Goal: Task Accomplishment & Management: Use online tool/utility

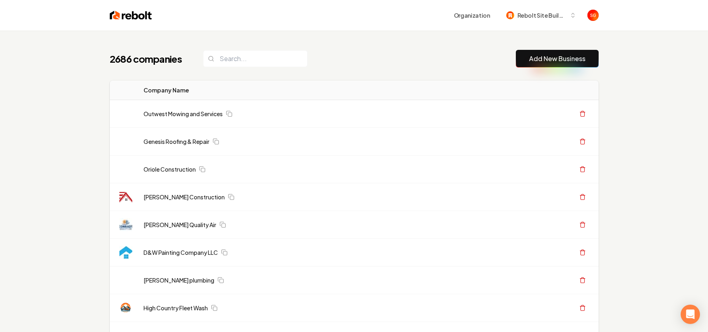
click at [536, 60] on link "Add New Business" at bounding box center [557, 59] width 56 height 10
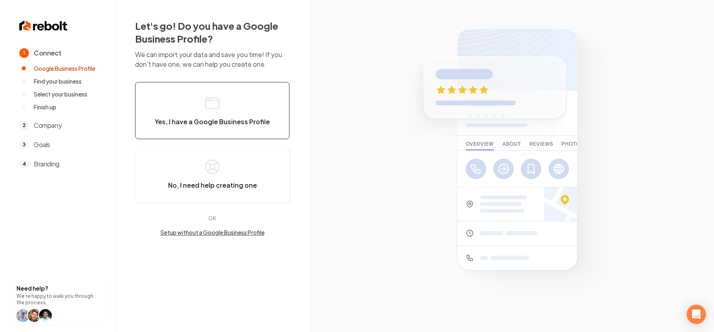
click at [212, 98] on rect "button" at bounding box center [211, 103] width 13 height 11
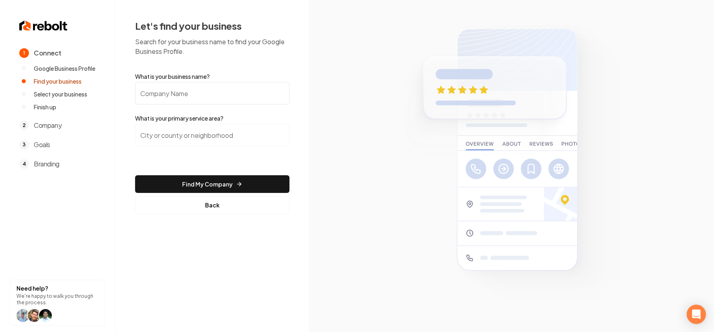
click at [205, 94] on input "What is your business name?" at bounding box center [212, 93] width 154 height 23
click at [210, 86] on input "What is your business name?" at bounding box center [212, 93] width 154 height 23
paste input "[PERSON_NAME] Solutions"
type input "[PERSON_NAME] Solutions"
drag, startPoint x: 195, startPoint y: 139, endPoint x: 329, endPoint y: 46, distance: 163.3
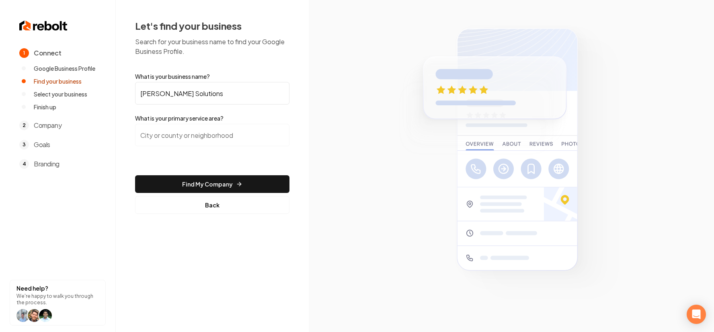
click at [195, 139] on input "search" at bounding box center [212, 135] width 154 height 23
click at [145, 136] on input "search" at bounding box center [212, 135] width 154 height 23
paste input "[GEOGRAPHIC_DATA], [US_STATE]"
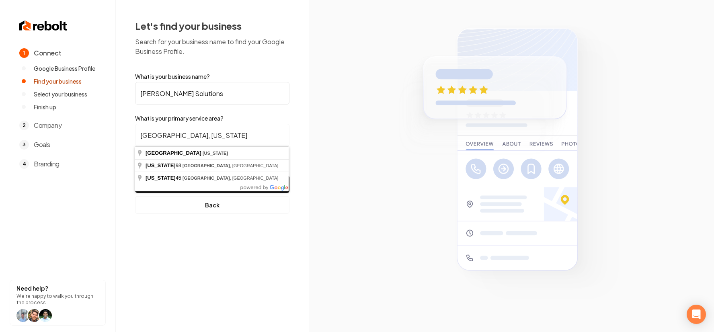
type input "[GEOGRAPHIC_DATA], [US_STATE]"
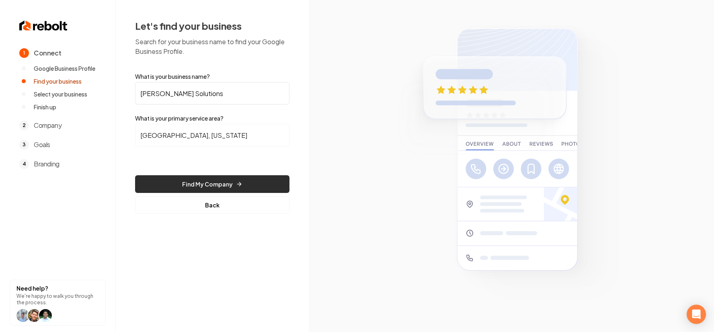
click at [200, 183] on button "Find My Company" at bounding box center [212, 184] width 154 height 18
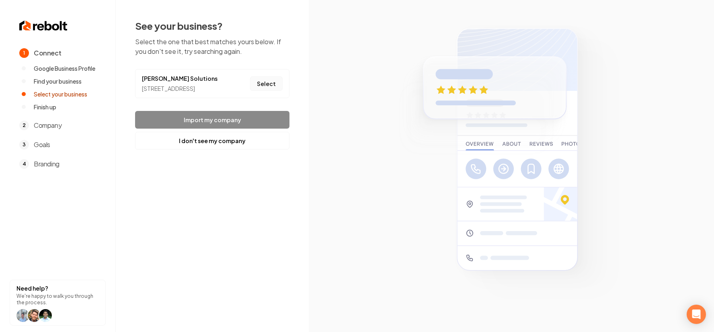
click at [256, 88] on button "Select" at bounding box center [266, 83] width 33 height 14
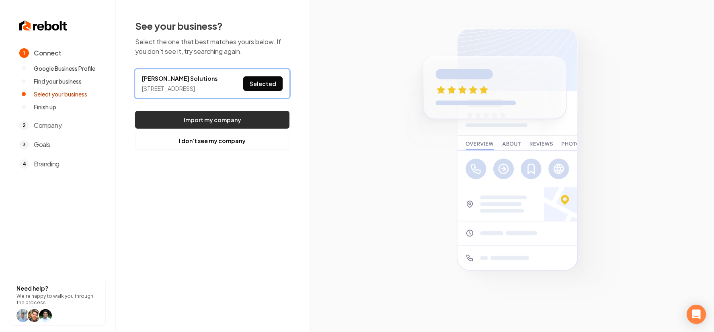
click at [240, 129] on button "Import my company" at bounding box center [212, 120] width 154 height 18
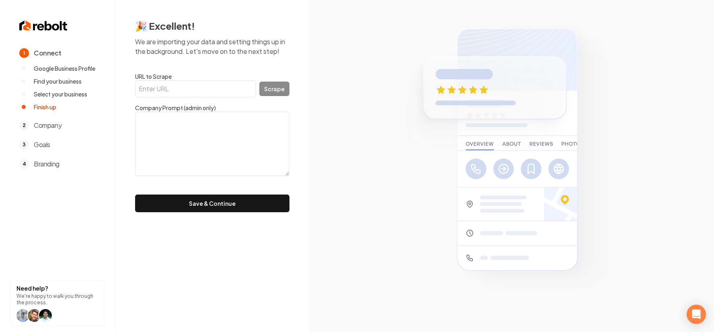
click at [222, 90] on input "URL to Scrape" at bounding box center [195, 88] width 121 height 17
click at [218, 89] on input "URL to Scrape" at bounding box center [195, 88] width 121 height 17
paste input "[URL][DOMAIN_NAME]"
type input "[URL][DOMAIN_NAME]"
click at [275, 86] on button "Scrape" at bounding box center [274, 89] width 30 height 14
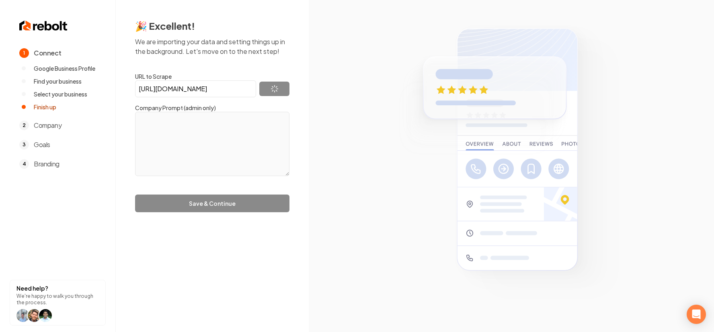
type textarea "Lo Ips Dolo Sitametco, ad elitseddoe te incididun utlabo etd magnaaliquae ad Mi…"
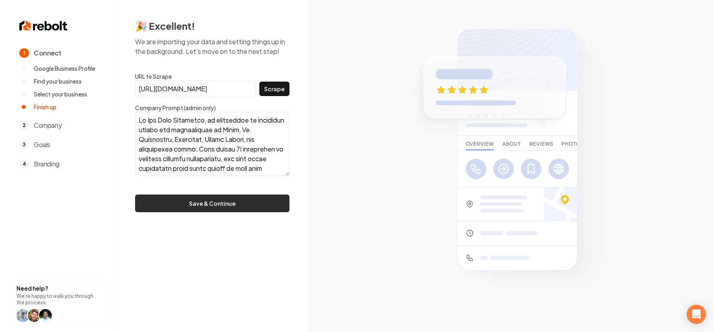
click at [208, 201] on button "Save & Continue" at bounding box center [212, 204] width 154 height 18
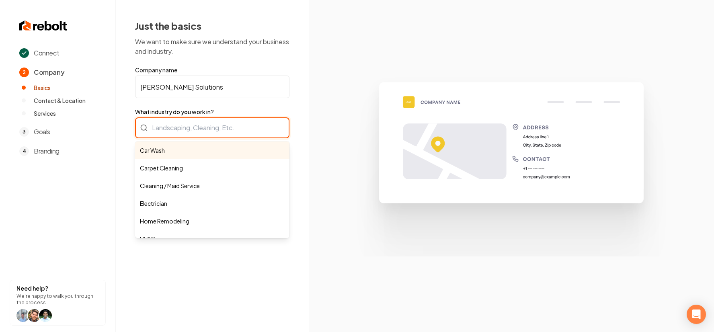
click at [213, 131] on div "Car Wash Carpet Cleaning Cleaning / Maid Service Electrician Home Remodeling HV…" at bounding box center [212, 127] width 154 height 21
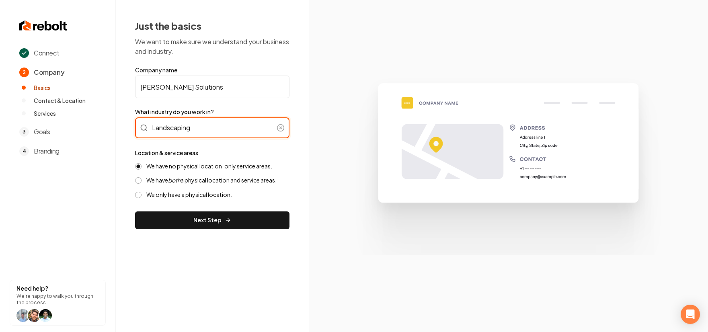
type input "Landscaping"
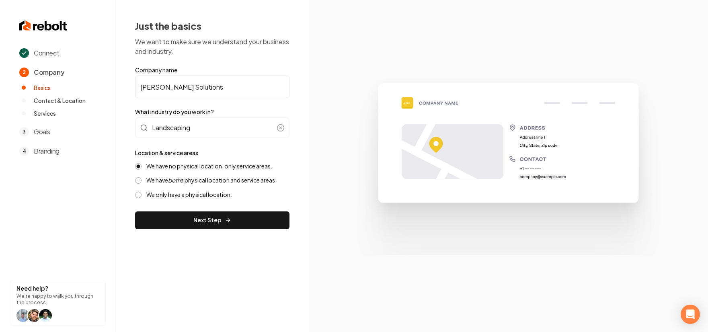
click at [217, 109] on label "What industry do you work in?" at bounding box center [212, 112] width 154 height 8
click at [226, 116] on form "Company name [PERSON_NAME] Solutions What industry do you work in? Landscaping …" at bounding box center [212, 147] width 154 height 163
click at [224, 181] on label "We have both a physical location and service areas." at bounding box center [211, 181] width 130 height 8
click at [142, 181] on button "We have both a physical location and service areas." at bounding box center [138, 180] width 6 height 6
click at [228, 163] on label "We have no physical location, only service areas." at bounding box center [209, 166] width 126 height 8
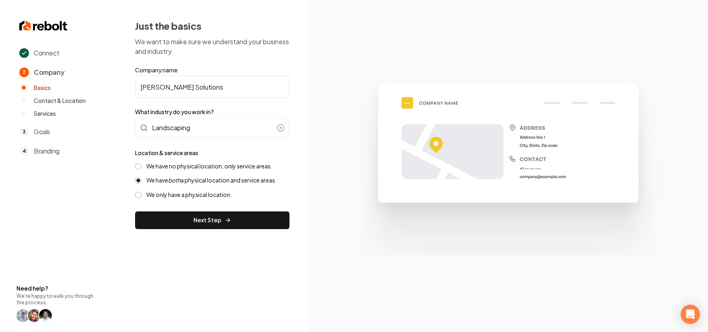
click at [142, 163] on button "We have no physical location, only service areas." at bounding box center [138, 166] width 6 height 6
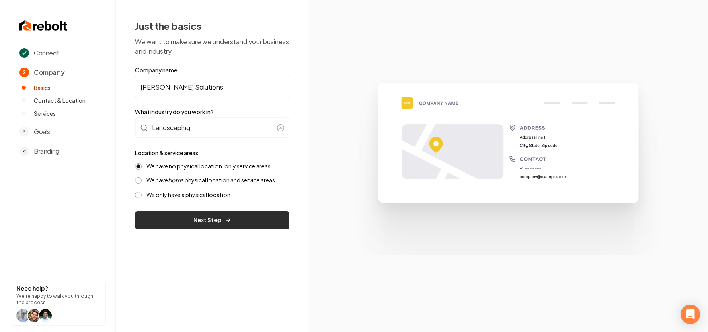
click at [236, 219] on button "Next Step" at bounding box center [212, 221] width 154 height 18
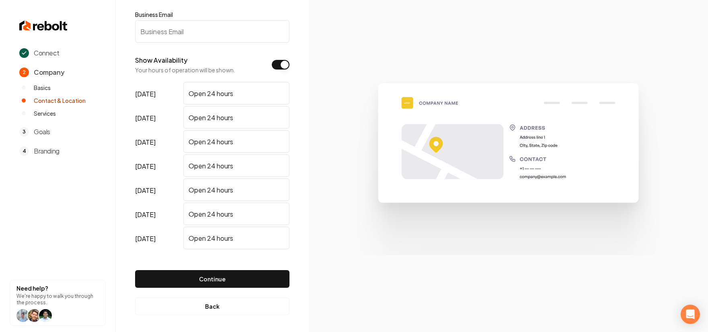
scroll to position [105, 0]
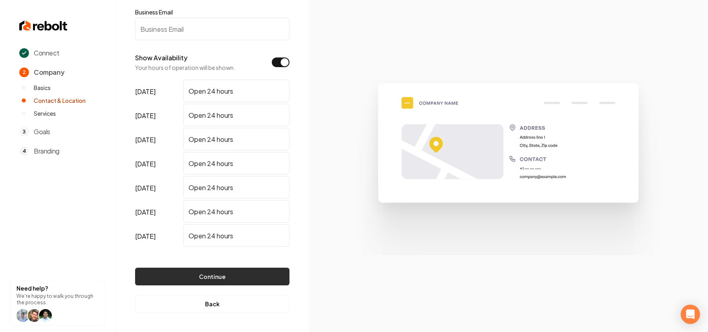
click at [235, 275] on button "Continue" at bounding box center [212, 277] width 154 height 18
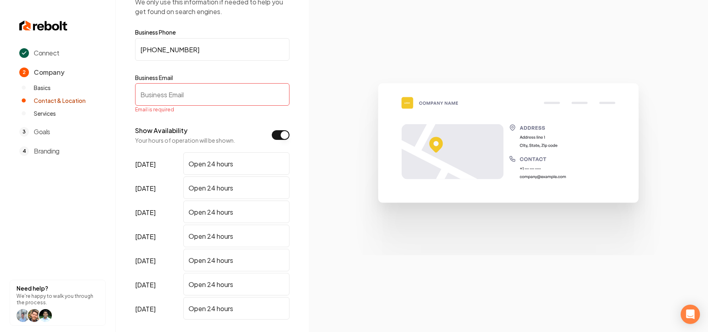
scroll to position [36, 0]
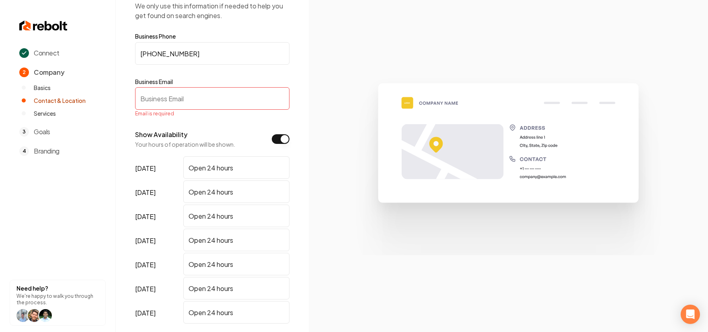
paste input "[EMAIL_ADDRESS][DOMAIN_NAME]"
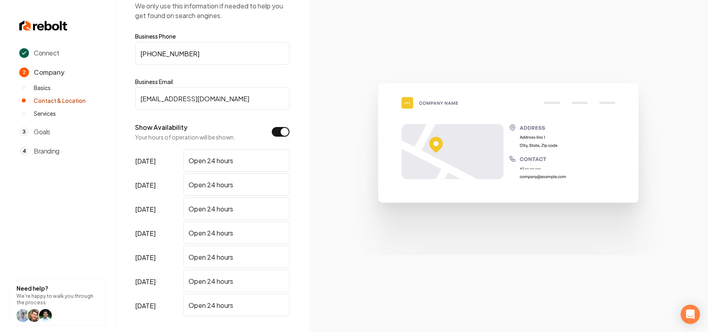
type input "[EMAIL_ADDRESS][DOMAIN_NAME]"
click at [228, 80] on label "Business Email" at bounding box center [212, 82] width 154 height 8
click at [228, 87] on input "[EMAIL_ADDRESS][DOMAIN_NAME]" at bounding box center [212, 98] width 154 height 23
click at [218, 163] on input "Open 24 hours" at bounding box center [236, 160] width 106 height 23
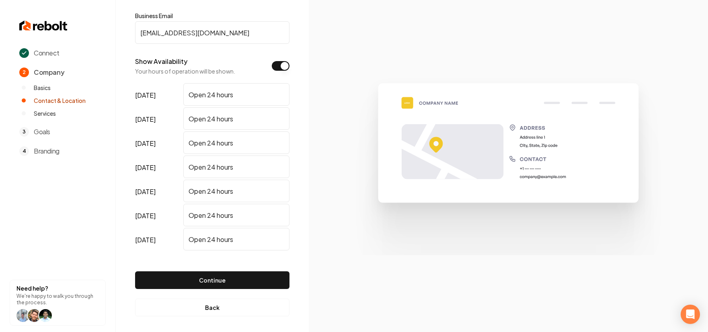
scroll to position [105, 0]
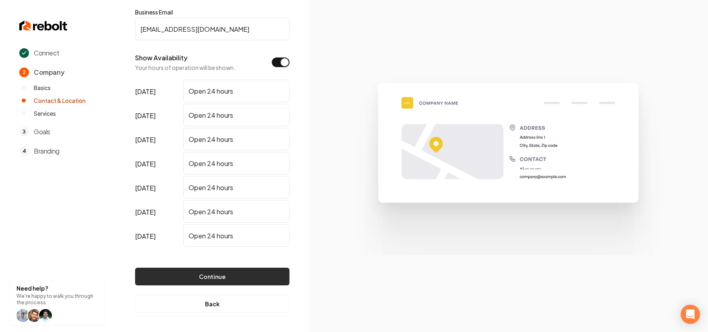
click at [221, 275] on button "Continue" at bounding box center [212, 277] width 154 height 18
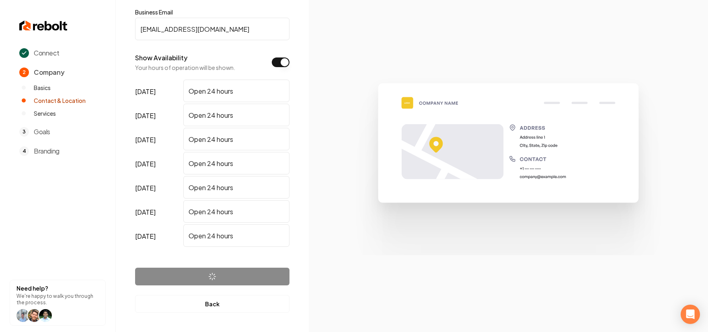
scroll to position [0, 0]
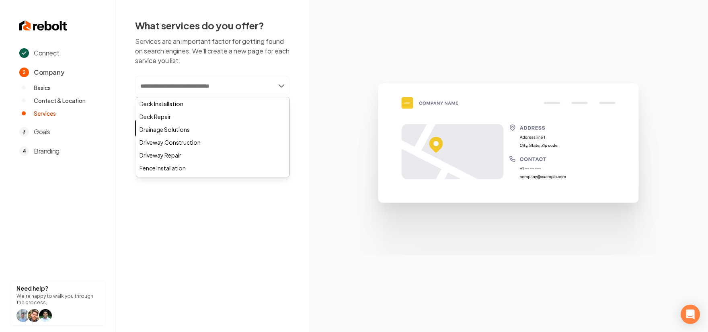
click at [210, 84] on input "text" at bounding box center [212, 86] width 154 height 18
paste input "**********"
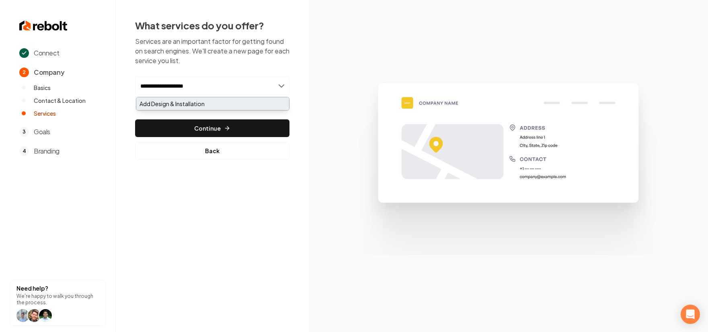
type input "**********"
click at [235, 98] on div "Add Design & Installation" at bounding box center [212, 103] width 153 height 13
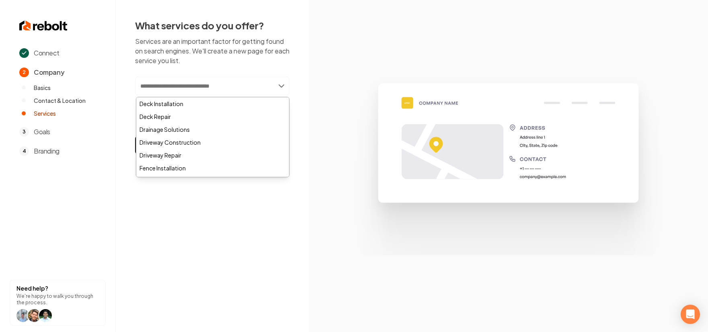
drag, startPoint x: 277, startPoint y: 78, endPoint x: 280, endPoint y: 74, distance: 6.0
click at [278, 76] on div "What services do you offer? Services are an important factor for getting found …" at bounding box center [212, 98] width 154 height 158
paste input "********"
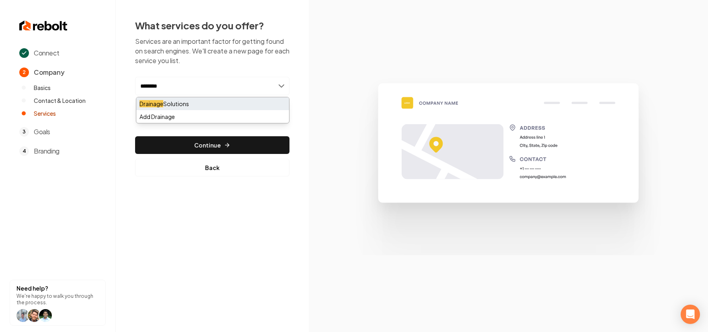
type input "********"
click at [216, 103] on div "Drainage Solutions" at bounding box center [212, 103] width 153 height 13
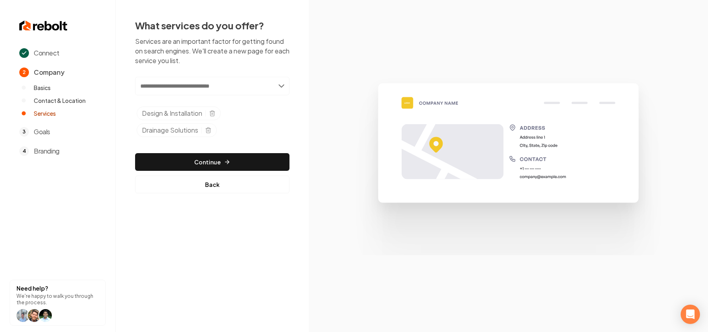
click at [232, 95] on div "Add new or select from suggestions Select a service Design & Installation Drain…" at bounding box center [212, 109] width 154 height 64
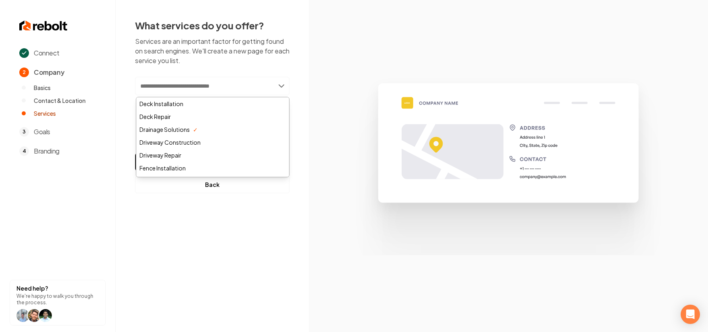
click at [230, 91] on input "text" at bounding box center [212, 86] width 154 height 18
paste input "**********"
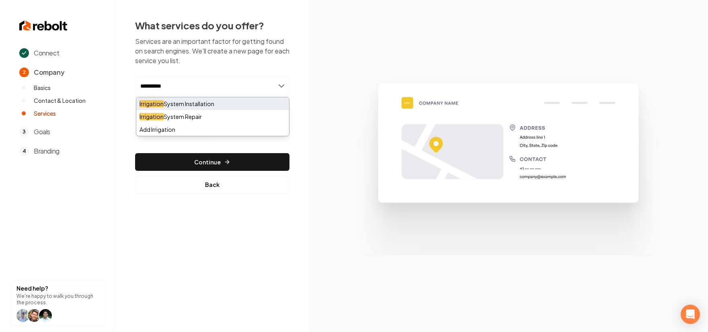
type input "**********"
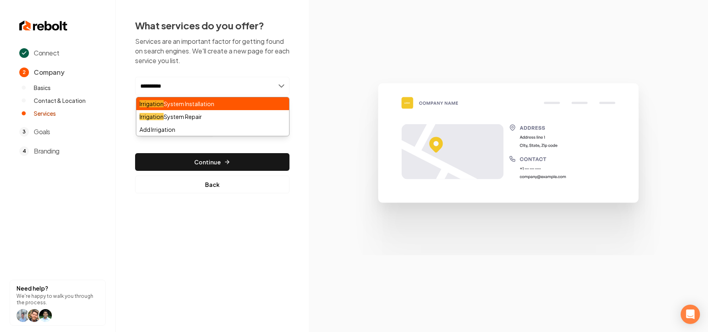
click at [218, 105] on div "Irrigation System Installation" at bounding box center [212, 103] width 153 height 13
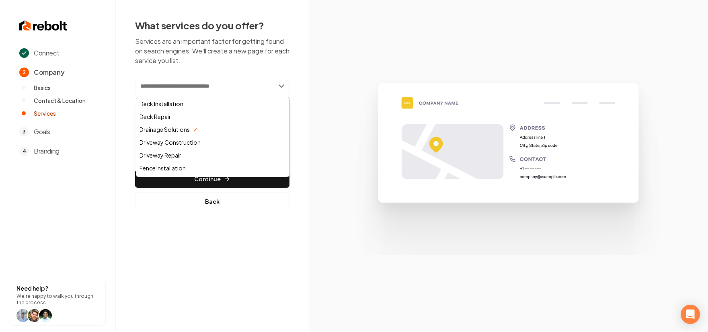
click at [200, 88] on input "text" at bounding box center [212, 86] width 154 height 18
paste input "**********"
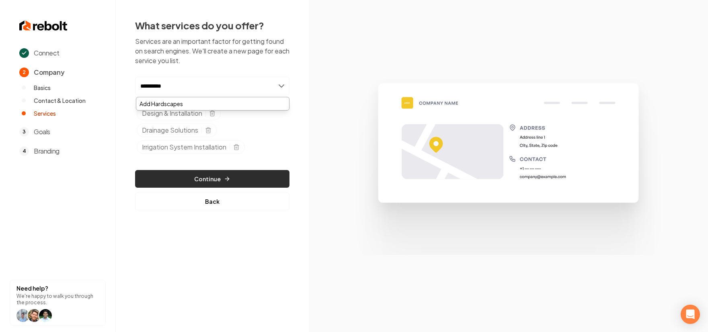
type input "**********"
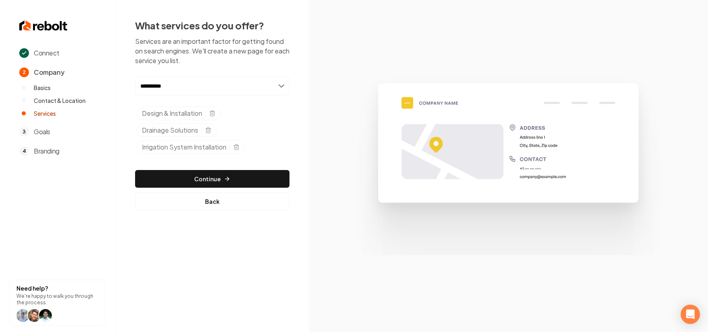
drag, startPoint x: 267, startPoint y: 182, endPoint x: 328, endPoint y: 148, distance: 69.9
click at [268, 181] on button "Continue" at bounding box center [212, 179] width 154 height 18
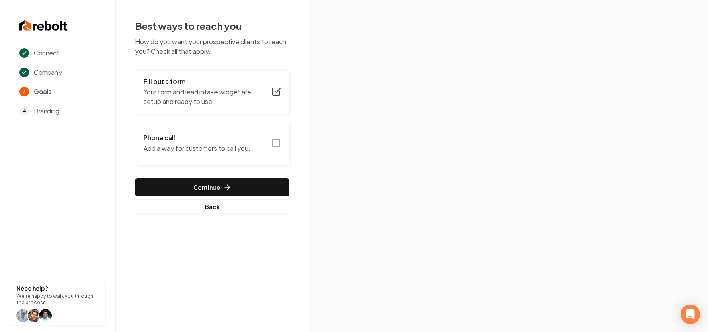
click at [272, 142] on icon "button" at bounding box center [276, 143] width 10 height 10
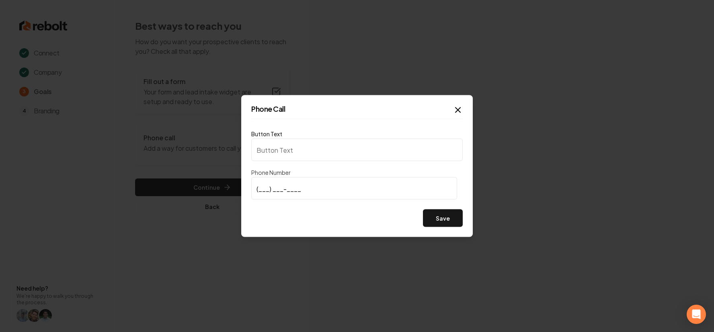
type input "Call us"
type input "[PHONE_NUMBER]"
drag, startPoint x: 321, startPoint y: 189, endPoint x: 373, endPoint y: 191, distance: 51.5
click at [323, 189] on input "[PHONE_NUMBER]" at bounding box center [354, 188] width 206 height 23
drag, startPoint x: 436, startPoint y: 214, endPoint x: 426, endPoint y: 210, distance: 10.8
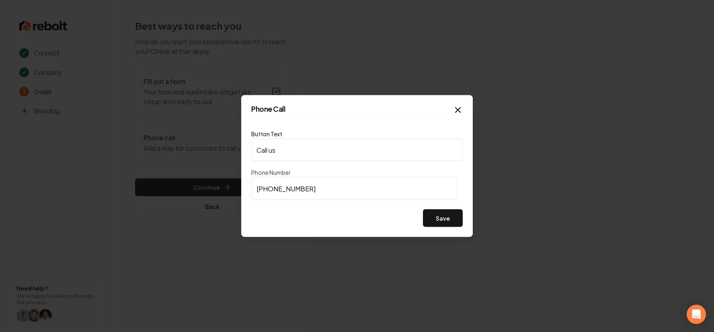
click at [436, 214] on button "Save" at bounding box center [443, 219] width 40 height 18
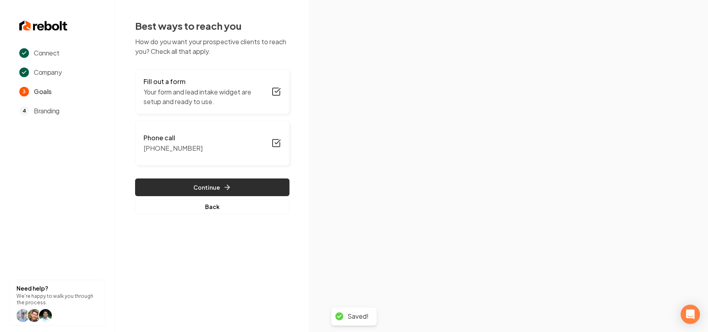
click at [216, 186] on button "Continue" at bounding box center [212, 188] width 154 height 18
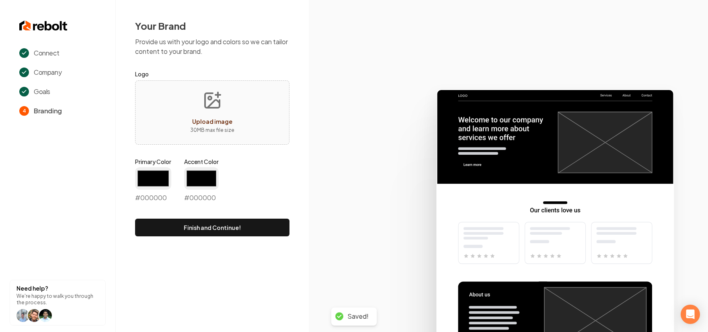
type input "#194d33"
type input "#70be00"
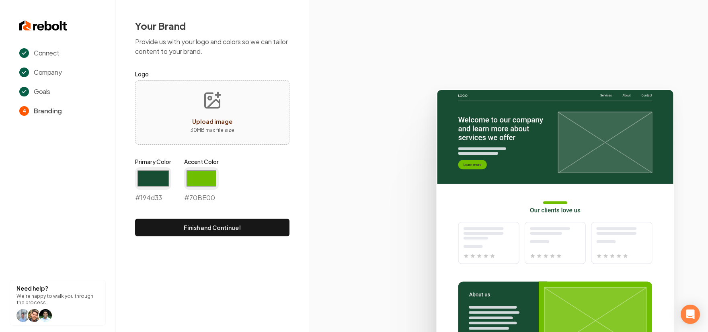
click at [191, 127] on p "30 MB max file size" at bounding box center [212, 130] width 44 height 8
click at [161, 173] on input "#194d33" at bounding box center [153, 178] width 36 height 23
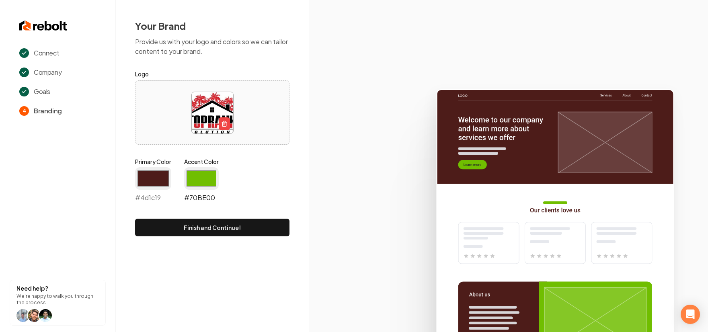
type input "#4d1c19"
click at [210, 171] on input "#70be00" at bounding box center [201, 178] width 35 height 23
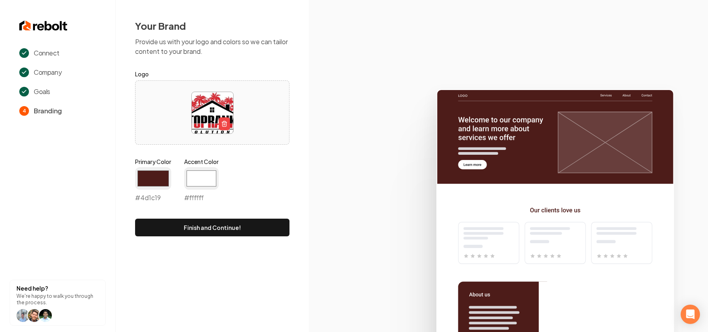
type input "#ffffff"
click at [260, 164] on div "Primary Color #4d1c19 #4d1c19 Accent Color #ffffff #ffffff" at bounding box center [212, 182] width 154 height 48
click at [148, 174] on input "#4d1c19" at bounding box center [153, 178] width 36 height 23
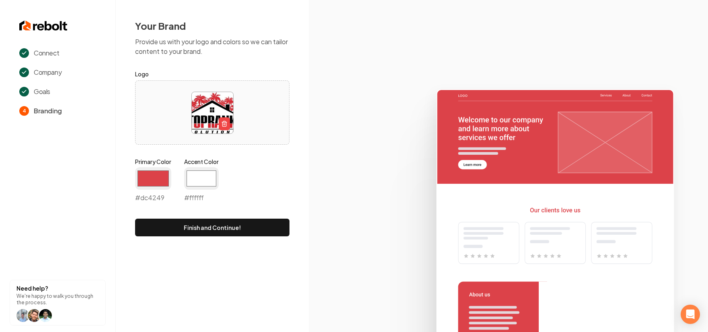
type input "#dc4249"
click at [267, 94] on div at bounding box center [213, 112] width 154 height 55
click at [224, 230] on button "Finish and Continue!" at bounding box center [212, 228] width 154 height 18
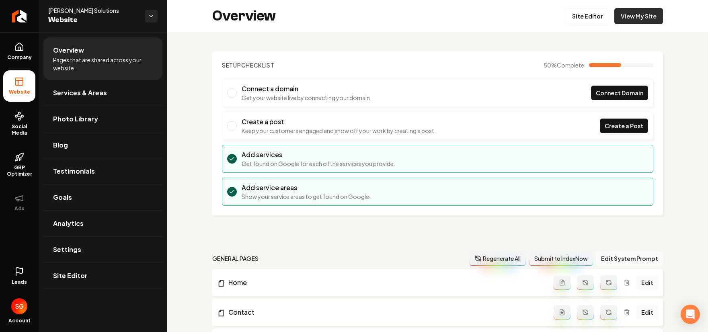
click at [630, 17] on link "View My Site" at bounding box center [638, 16] width 49 height 16
click at [587, 14] on link "Site Editor" at bounding box center [587, 16] width 44 height 16
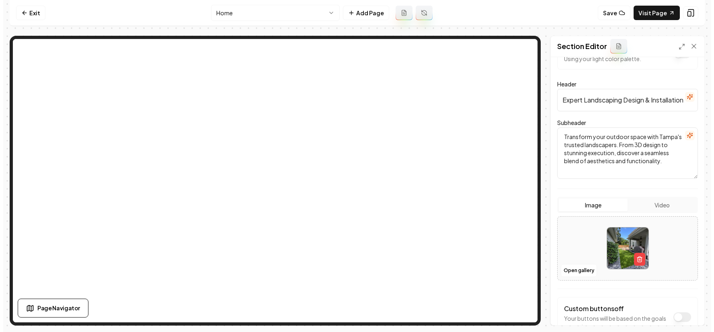
scroll to position [48, 0]
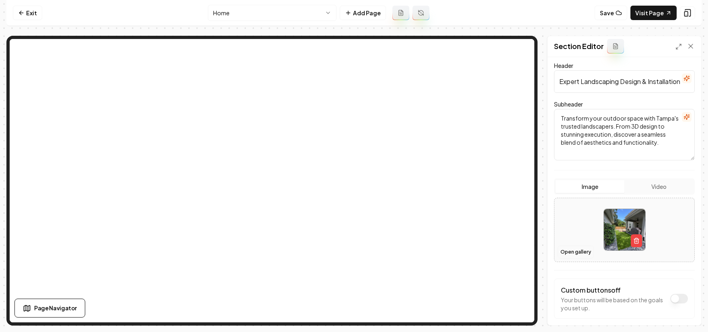
click at [588, 251] on button "Open gallery" at bounding box center [576, 252] width 36 height 13
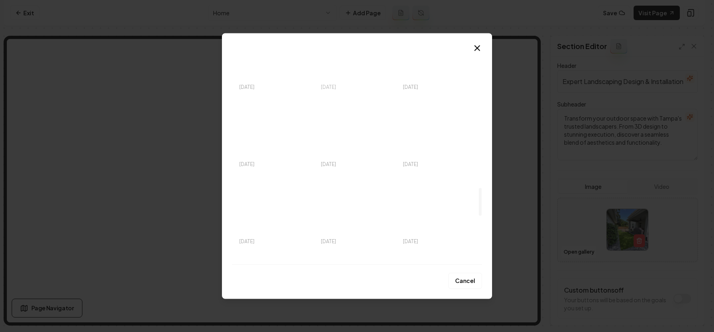
scroll to position [1060, 0]
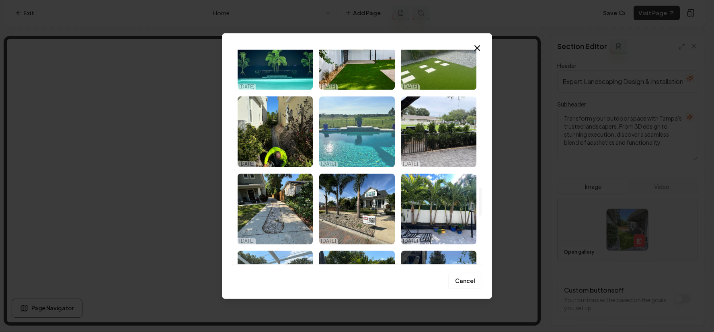
click at [351, 151] on img "Select image image_68eebdd85c7cd75eb846d5ca.jpeg" at bounding box center [356, 132] width 75 height 71
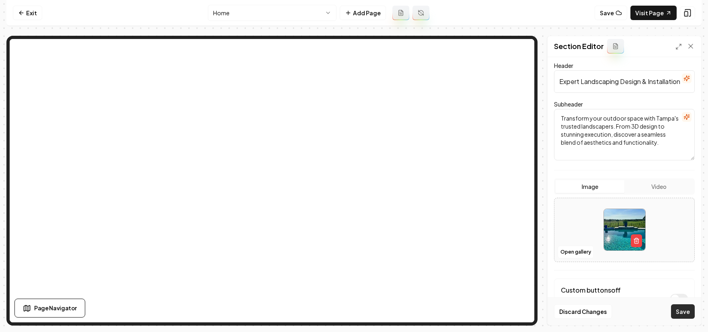
click at [681, 314] on button "Save" at bounding box center [683, 311] width 24 height 14
click at [590, 252] on button "Open gallery" at bounding box center [576, 252] width 36 height 13
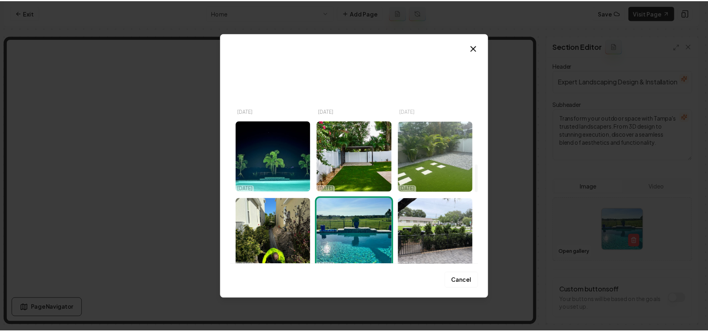
scroll to position [978, 0]
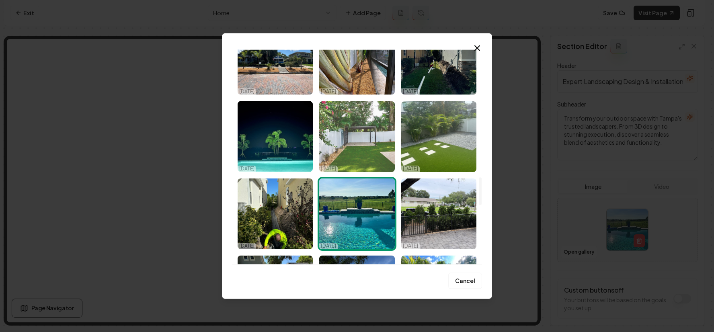
click at [366, 151] on img "Select image image_68eebdd85c7cd75eb846d616.jpeg" at bounding box center [356, 136] width 75 height 71
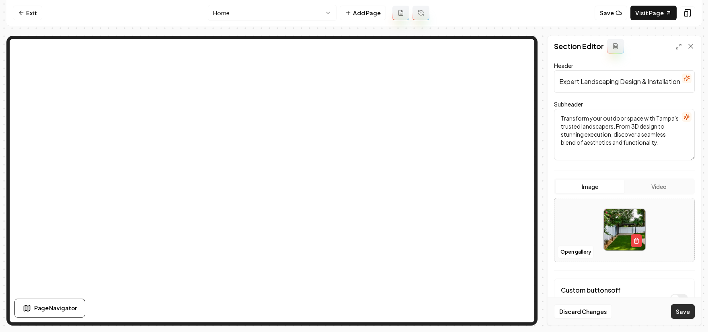
click at [684, 308] on button "Save" at bounding box center [683, 311] width 24 height 14
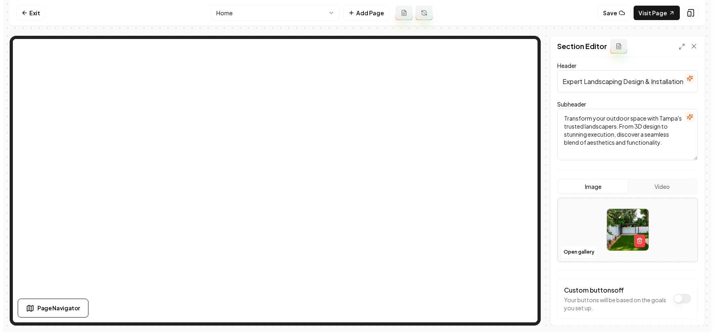
scroll to position [0, 0]
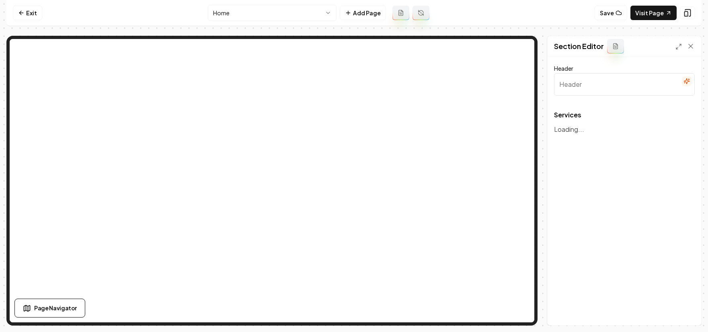
type input "Transform Your Outdoor Space with Expert Landscaping Services"
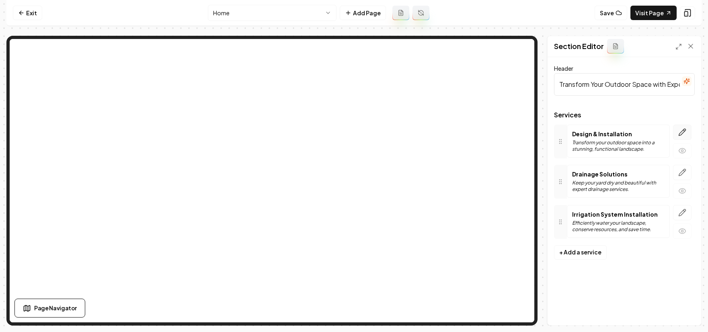
click at [684, 137] on button "button" at bounding box center [682, 132] width 18 height 15
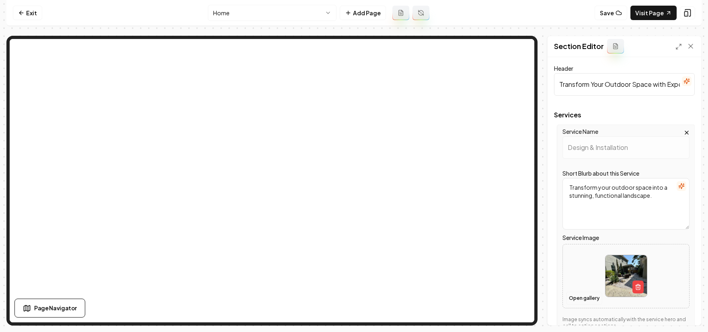
click at [580, 298] on button "Open gallery" at bounding box center [584, 298] width 36 height 13
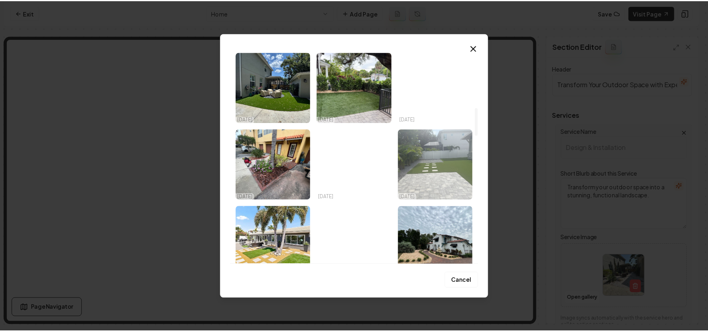
scroll to position [501, 0]
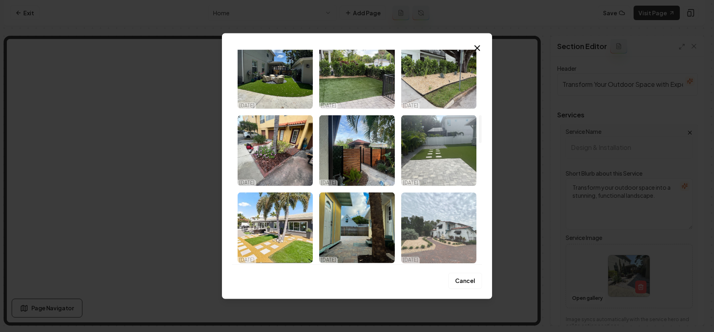
click at [456, 221] on img "Select image image_68eebddc5c7cd75eb84703a0.jpeg" at bounding box center [438, 228] width 75 height 71
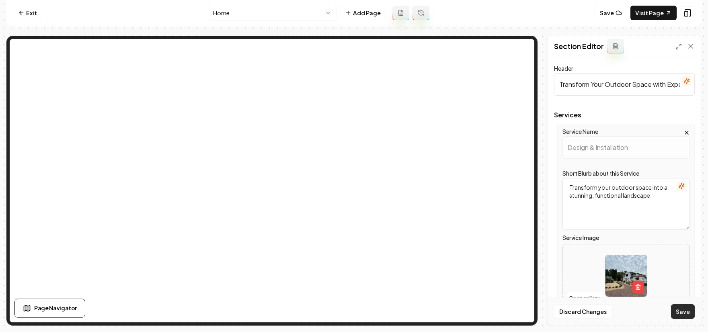
click at [689, 310] on button "Save" at bounding box center [683, 311] width 24 height 14
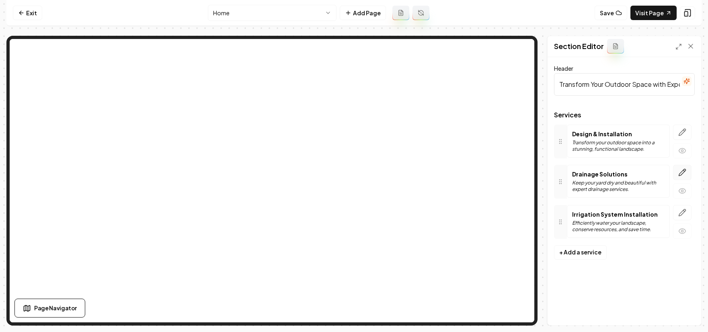
click at [686, 174] on icon "button" at bounding box center [682, 172] width 8 height 8
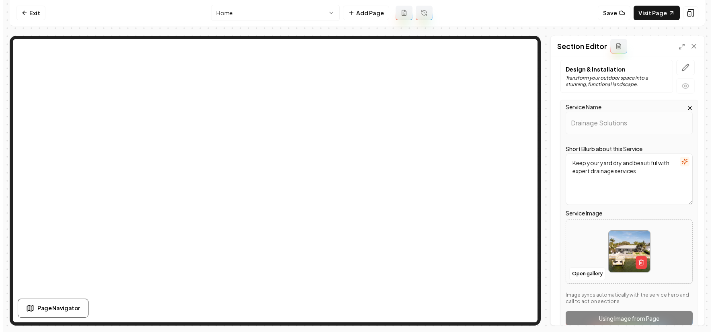
scroll to position [119, 0]
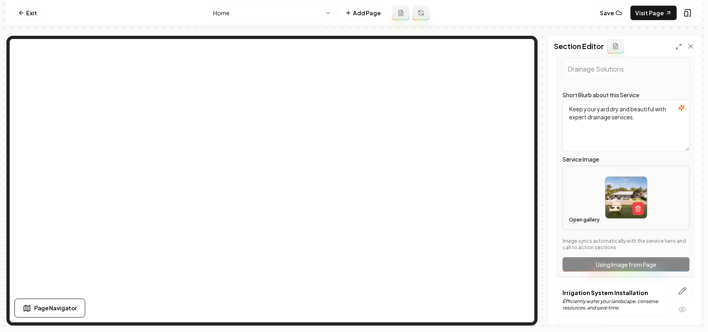
click at [586, 223] on button "Open gallery" at bounding box center [584, 220] width 36 height 13
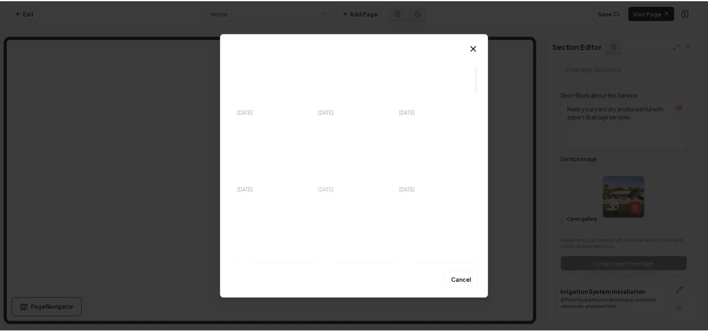
scroll to position [0, 0]
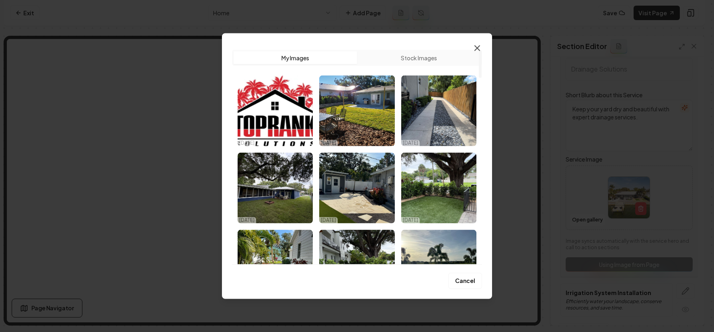
click at [477, 46] on icon "button" at bounding box center [478, 48] width 10 height 10
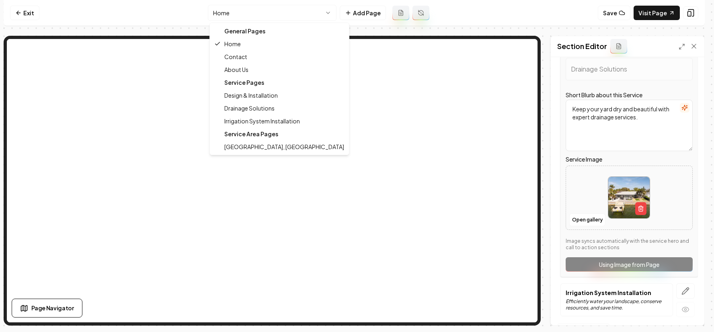
click at [281, 10] on html "Computer Required This feature is only available on a computer. Please switch t…" at bounding box center [357, 166] width 714 height 332
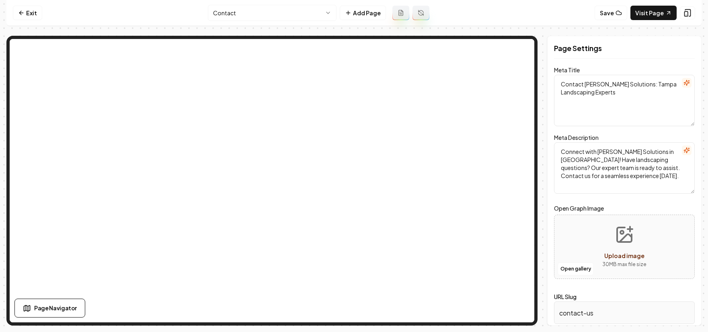
click at [308, 13] on html "Computer Required This feature is only available on a computer. Please switch t…" at bounding box center [354, 166] width 708 height 332
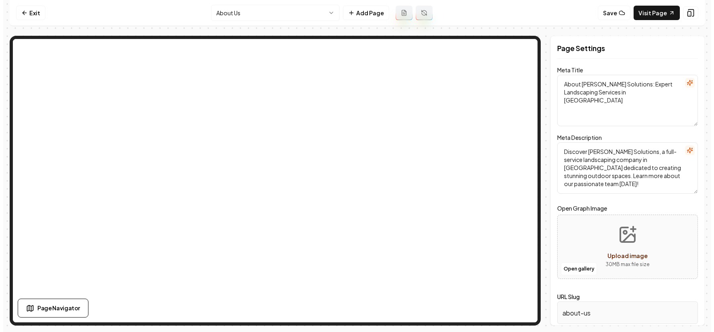
scroll to position [0, 0]
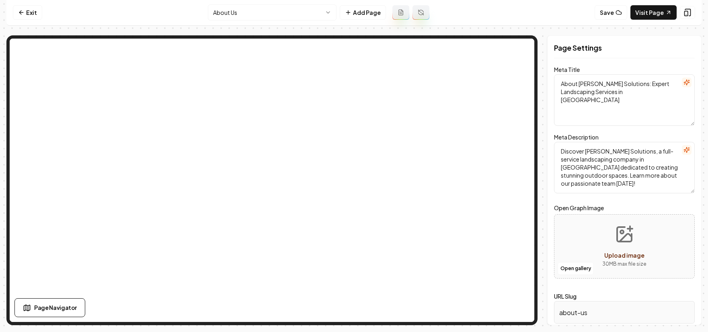
click at [289, 16] on html "Computer Required This feature is only available on a computer. Please switch t…" at bounding box center [354, 166] width 708 height 332
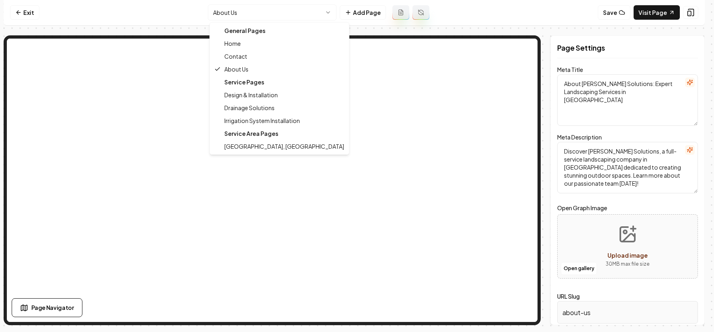
click at [273, 86] on div "Service Pages" at bounding box center [280, 82] width 136 height 13
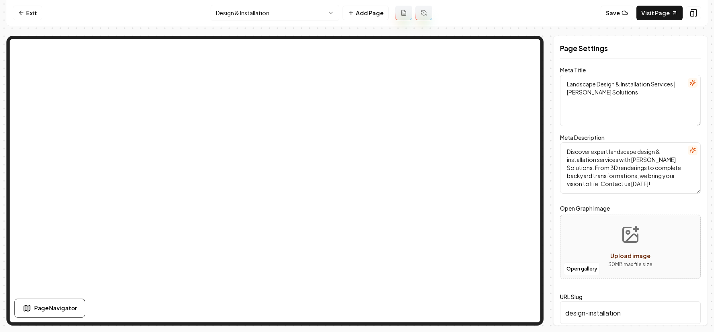
click at [287, 15] on html "Computer Required This feature is only available on a computer. Please switch t…" at bounding box center [357, 166] width 714 height 332
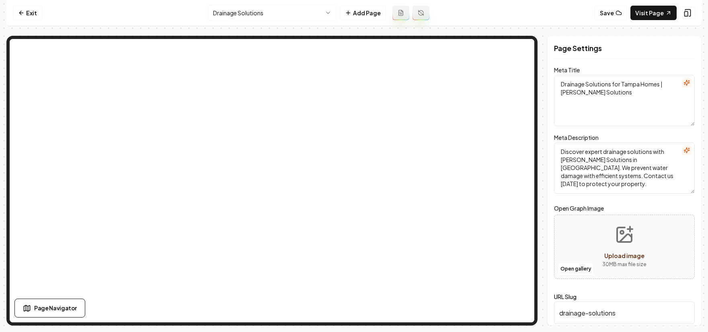
click at [261, 14] on html "Computer Required This feature is only available on a computer. Please switch t…" at bounding box center [354, 166] width 708 height 332
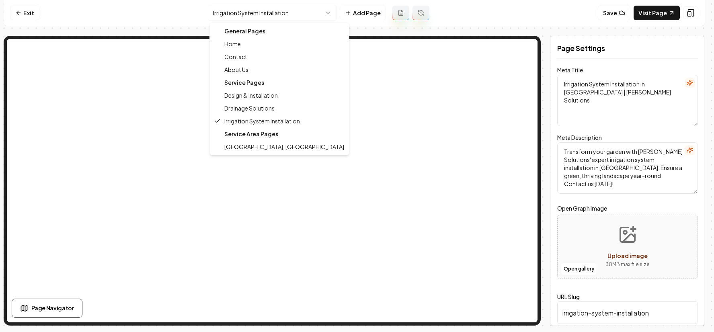
click at [234, 12] on html "Computer Required This feature is only available on a computer. Please switch t…" at bounding box center [357, 166] width 714 height 332
click at [245, 32] on div "General Pages" at bounding box center [280, 31] width 136 height 13
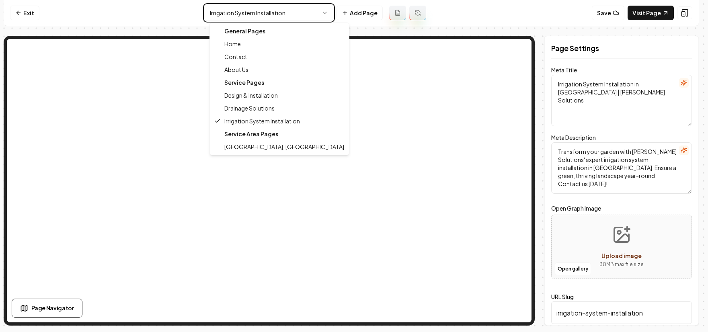
type textarea "Landscaping Services in [GEOGRAPHIC_DATA] | [PERSON_NAME] Solutions"
type textarea "Transform your Tampa outdoor space with [PERSON_NAME] Solutions. From design to…"
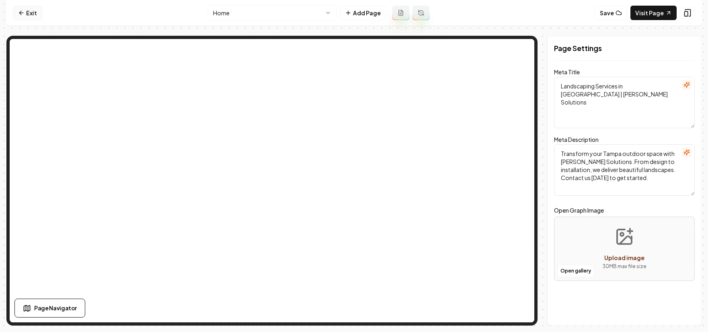
click at [30, 15] on link "Exit" at bounding box center [27, 13] width 29 height 14
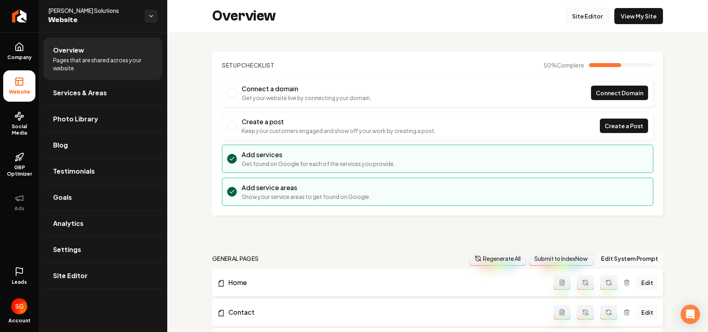
click at [584, 19] on link "Site Editor" at bounding box center [587, 16] width 44 height 16
